Goal: Find specific page/section: Find specific page/section

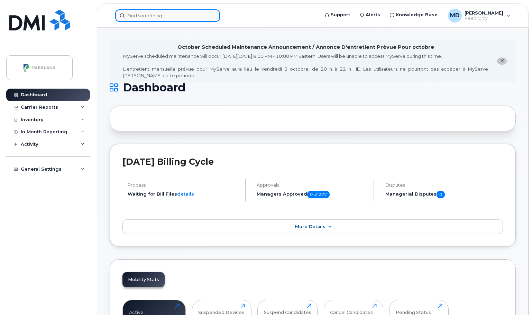
click at [152, 13] on input at bounding box center [167, 15] width 105 height 12
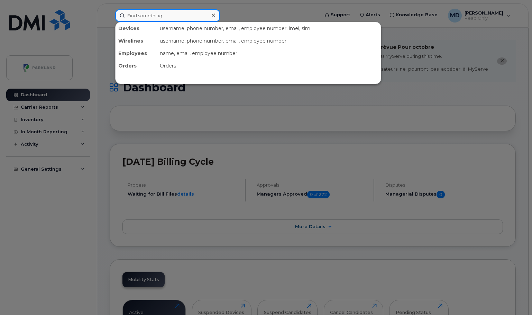
paste input "G9W41P4RJK7E"
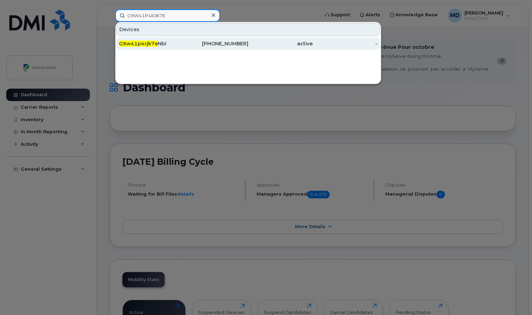
type input "G9W41P4RJK7E"
click at [215, 44] on div "403-805-9427" at bounding box center [216, 43] width 65 height 7
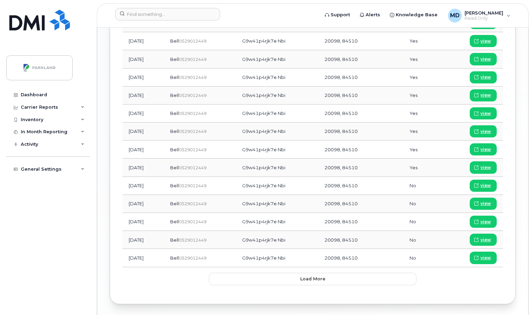
scroll to position [682, 0]
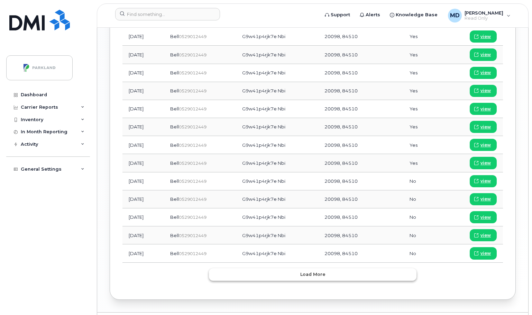
click at [332, 268] on button "Load more" at bounding box center [313, 274] width 208 height 12
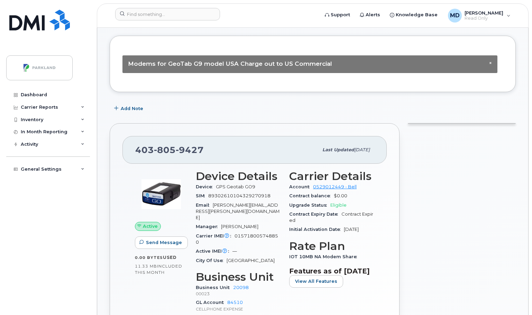
scroll to position [189, 0]
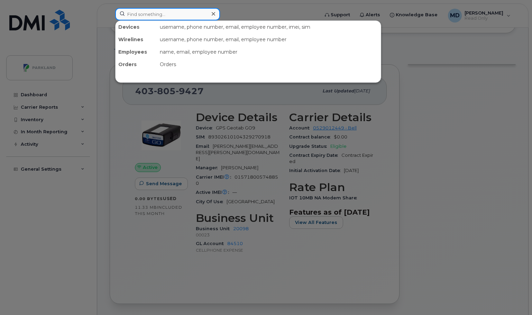
click at [188, 15] on input at bounding box center [167, 14] width 105 height 12
paste input "G9ZYBK4KS3A0"
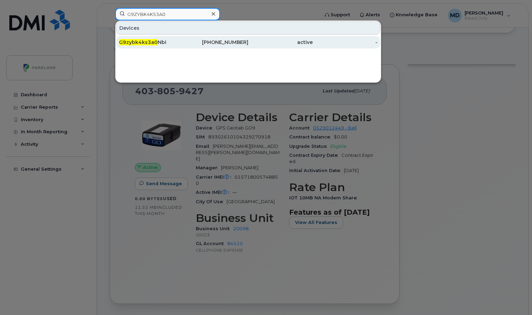
type input "G9ZYBK4KS3A0"
click at [146, 40] on span "G9zybk4ks3a0" at bounding box center [138, 42] width 39 height 6
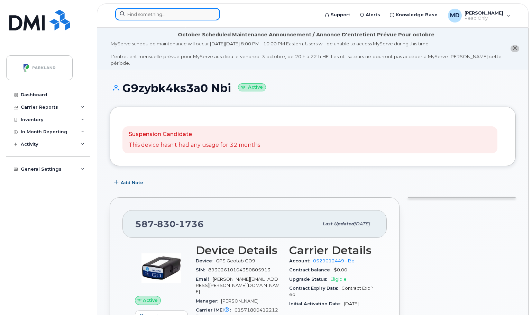
click at [155, 14] on input at bounding box center [167, 14] width 105 height 12
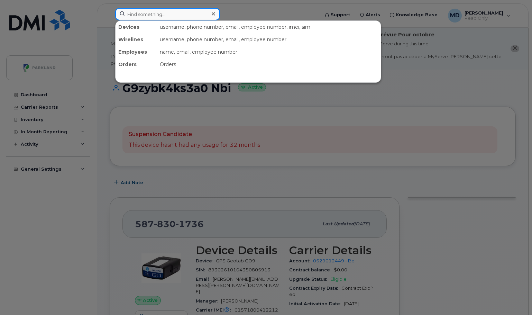
paste input "G9RAH7E27X22"
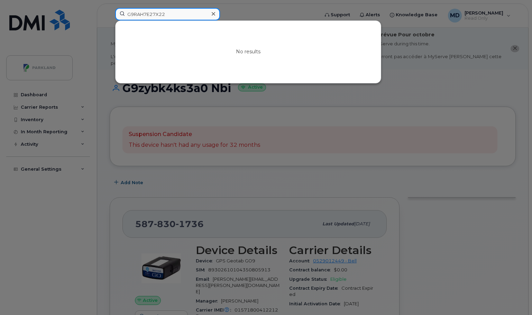
click at [183, 18] on input "G9RAH7E27X22" at bounding box center [167, 14] width 105 height 12
click at [182, 18] on input "G9RAH7E27X22" at bounding box center [167, 14] width 105 height 12
paste input "A7BJAM0CKFJ"
click at [179, 13] on input "GA7BJAM0CKFJ" at bounding box center [167, 14] width 105 height 12
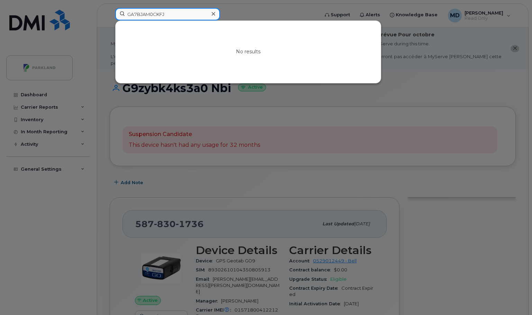
paste input "4KNVSAY5W0"
click at [175, 18] on input "GA4KNVSAY5W0" at bounding box center [167, 14] width 105 height 12
click at [175, 17] on input "GA4KNVSAY5W0" at bounding box center [167, 14] width 105 height 12
paste input "9BAMCU4K1WW"
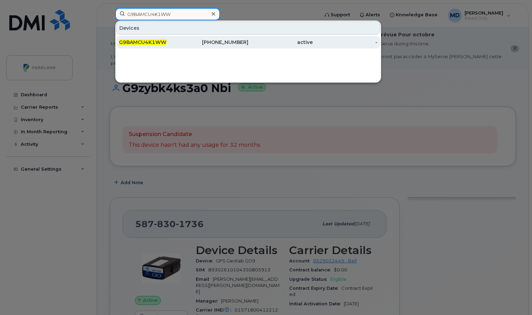
type input "G9BAMCU4K1WW"
click at [138, 43] on span "G9BAMCU4K1WW" at bounding box center [142, 42] width 47 height 6
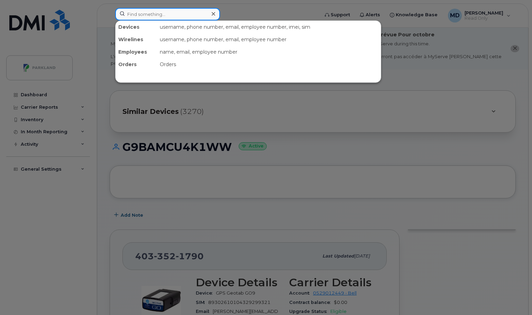
click at [150, 15] on input at bounding box center [167, 14] width 105 height 12
paste input "[PHONE_NUMBER]"
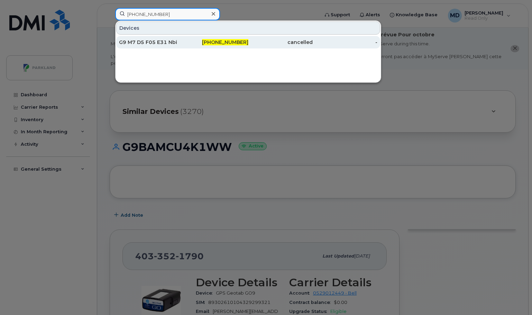
type input "[PHONE_NUMBER]"
click at [159, 43] on div "G9 M7 D5 F05 E31 Nbi" at bounding box center [151, 42] width 65 height 7
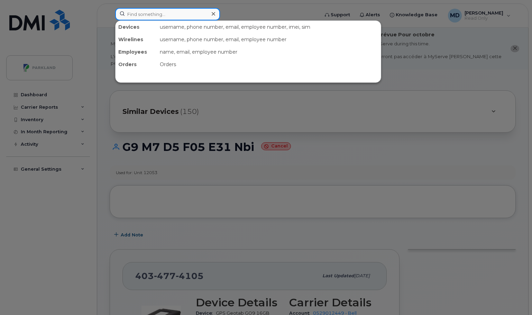
click at [159, 12] on input at bounding box center [167, 14] width 105 height 12
paste input "403-797-0549"
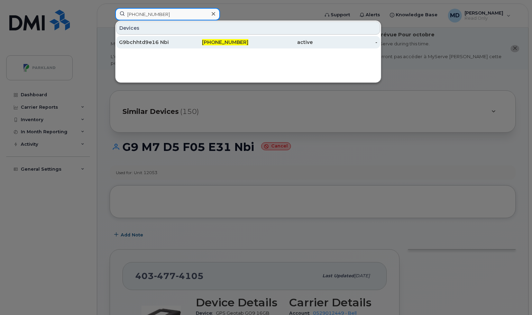
type input "403-797-0549"
click at [143, 45] on div "G9bchhtd9e16 Nbi" at bounding box center [151, 42] width 65 height 7
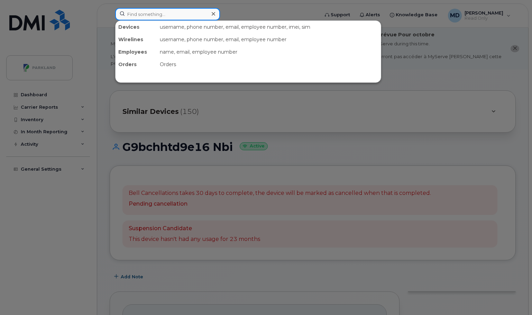
click at [161, 14] on input at bounding box center [167, 14] width 105 height 12
paste input "403-479-1466"
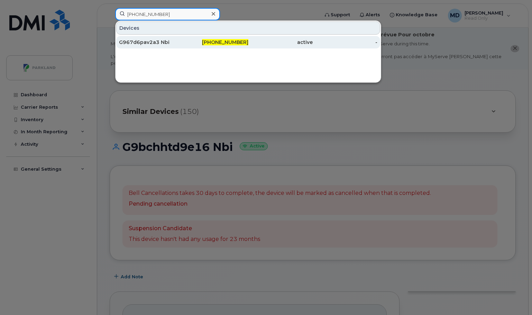
type input "403-479-1466"
click at [153, 45] on div "G967d6pav2a3 Nbi" at bounding box center [151, 42] width 65 height 7
